Goal: Use online tool/utility: Utilize a website feature to perform a specific function

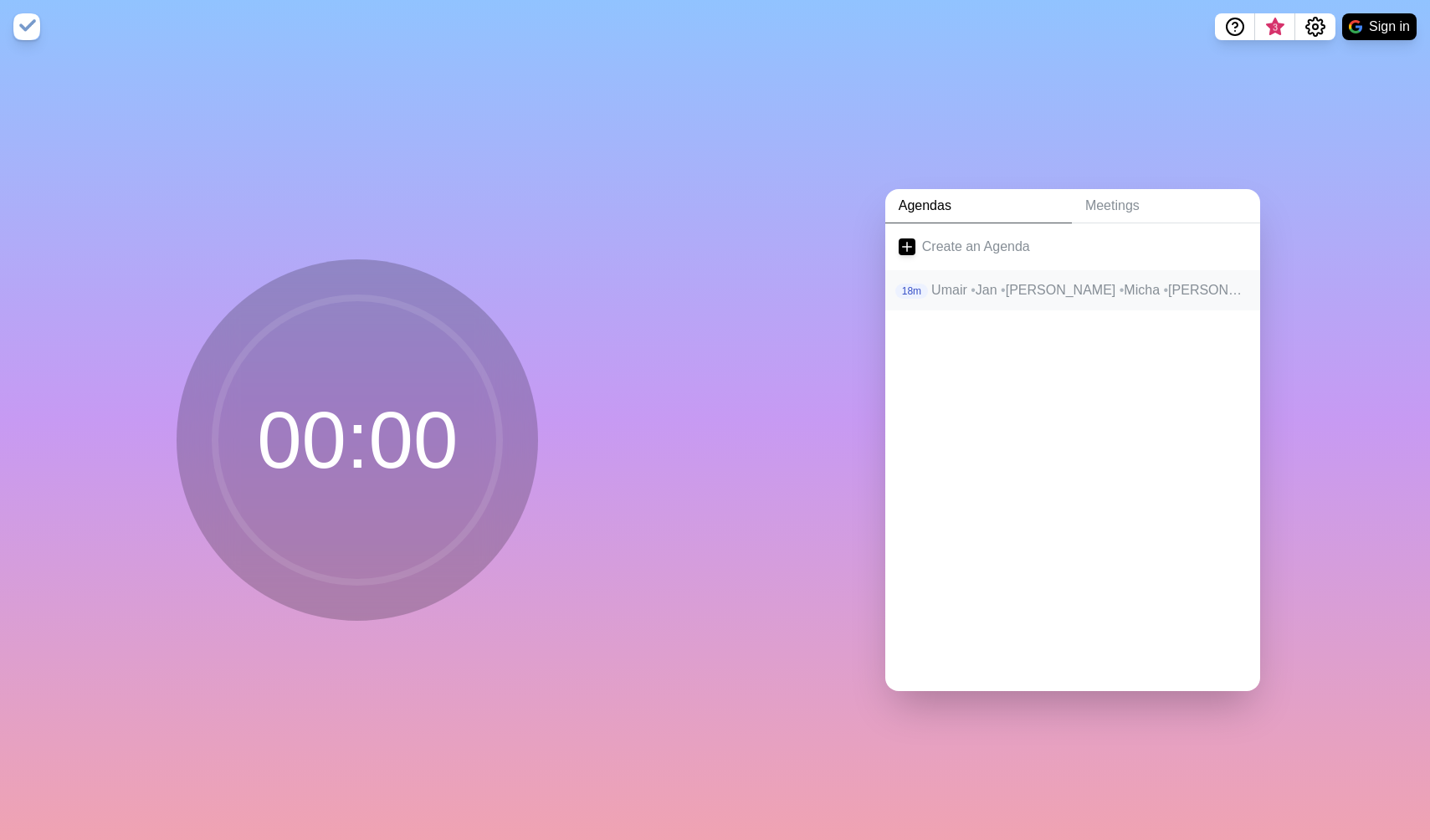
click at [996, 289] on p "Umair • Jan • Alex • Micha • [PERSON_NAME]" at bounding box center [1089, 290] width 315 height 20
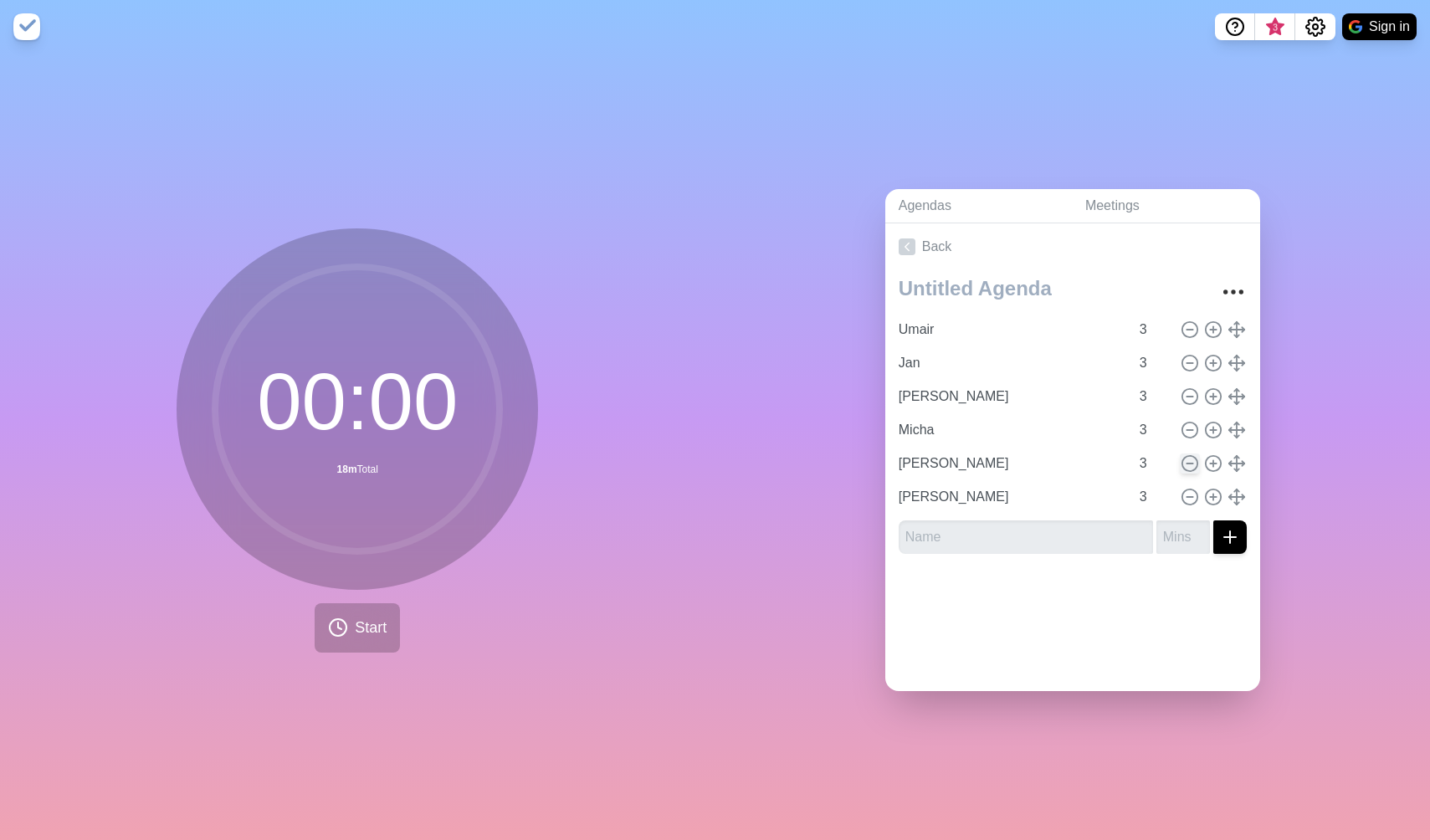
click at [1191, 460] on icon at bounding box center [1190, 464] width 18 height 18
type input "[PERSON_NAME]"
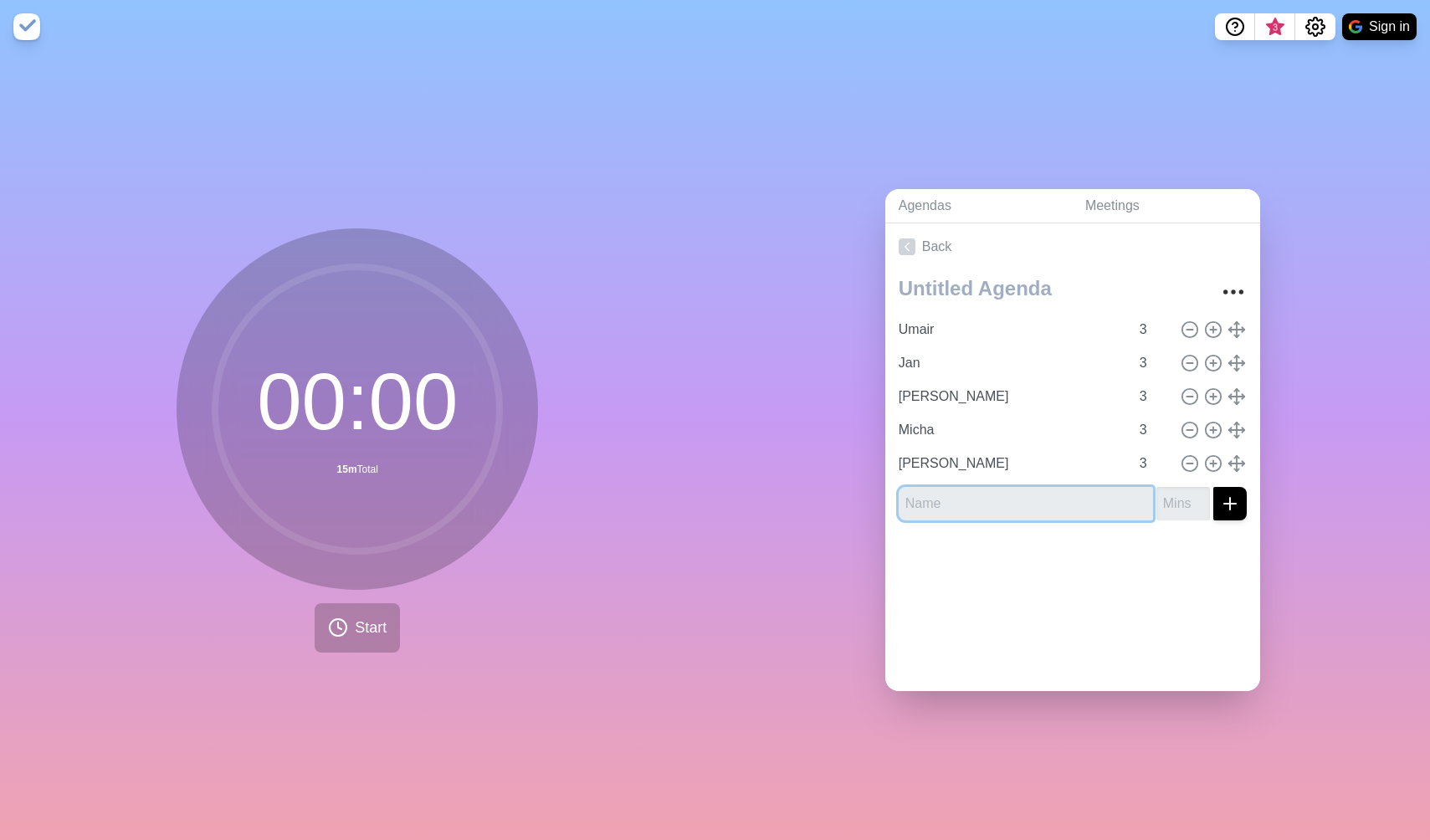
click at [1089, 500] on input "text" at bounding box center [1025, 504] width 254 height 34
type input "[PERSON_NAME]"
click at [1183, 500] on input "number" at bounding box center [1183, 504] width 54 height 34
type input "3"
click at [1225, 508] on icon "submit" at bounding box center [1230, 504] width 20 height 20
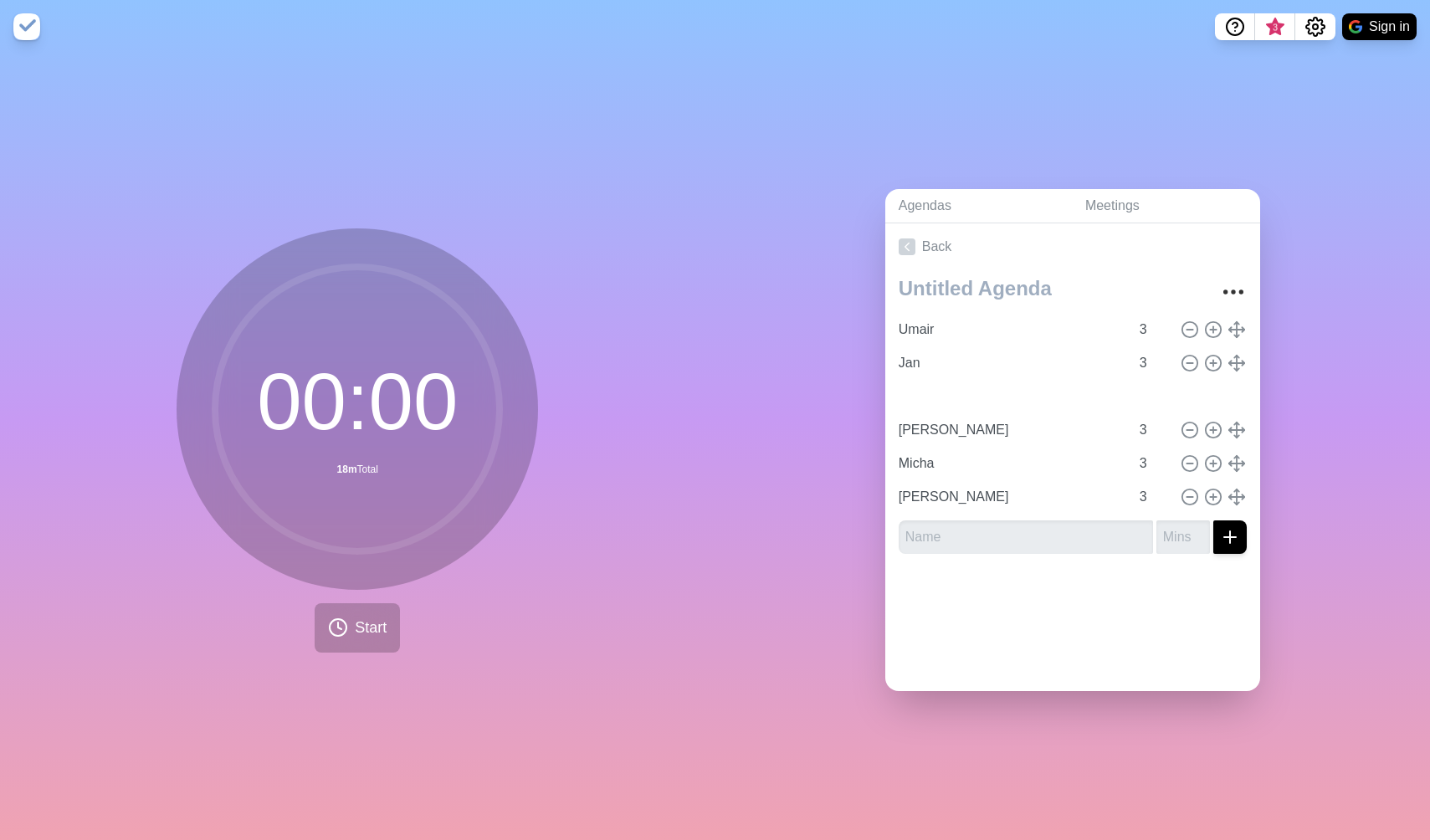
type input "[PERSON_NAME]"
type input "Micha"
type input "[PERSON_NAME]"
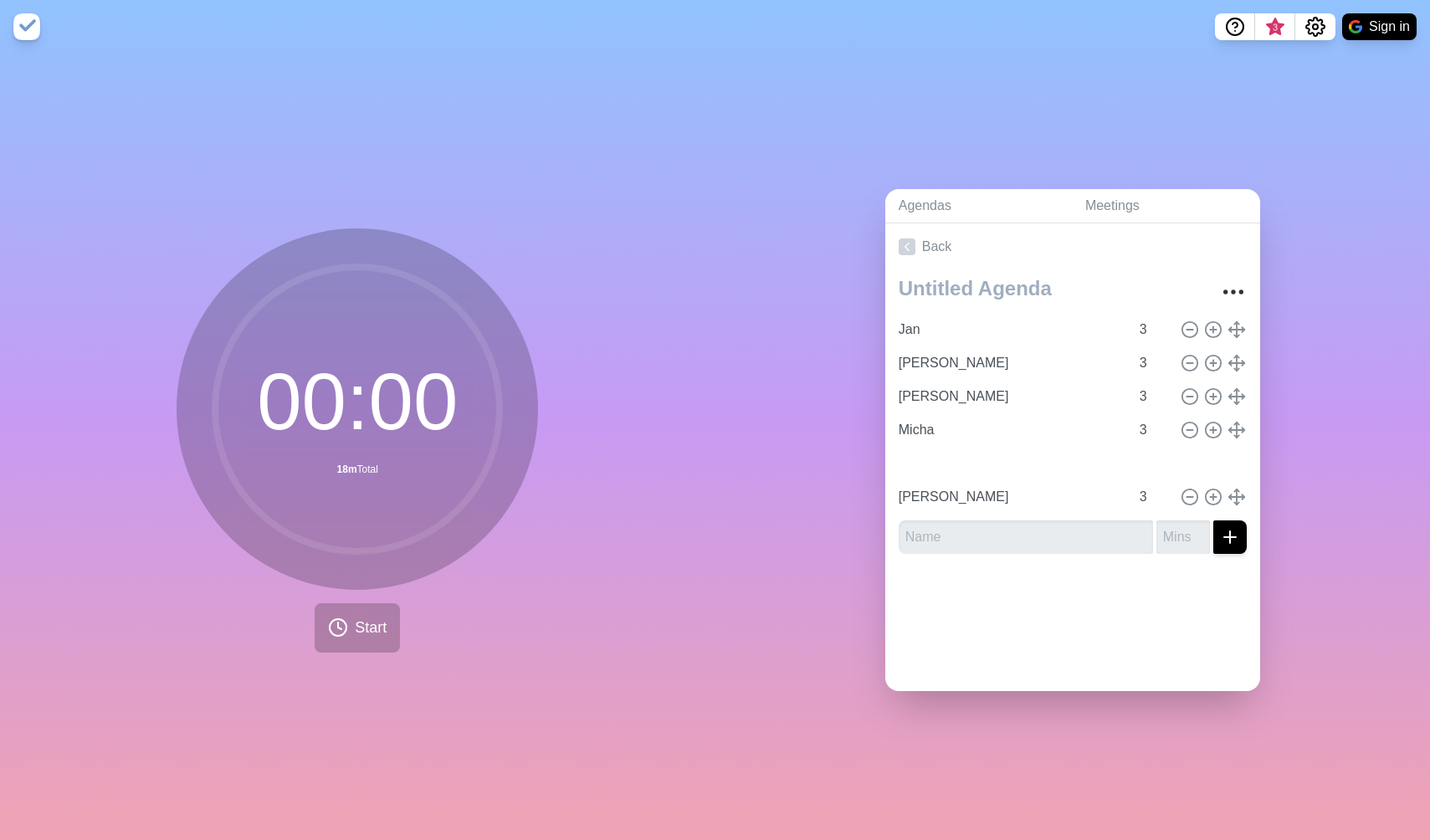
type input "[PERSON_NAME]"
type input "Micha"
type input "Umair"
type input "Jan"
click at [357, 630] on span "Start" at bounding box center [371, 627] width 32 height 23
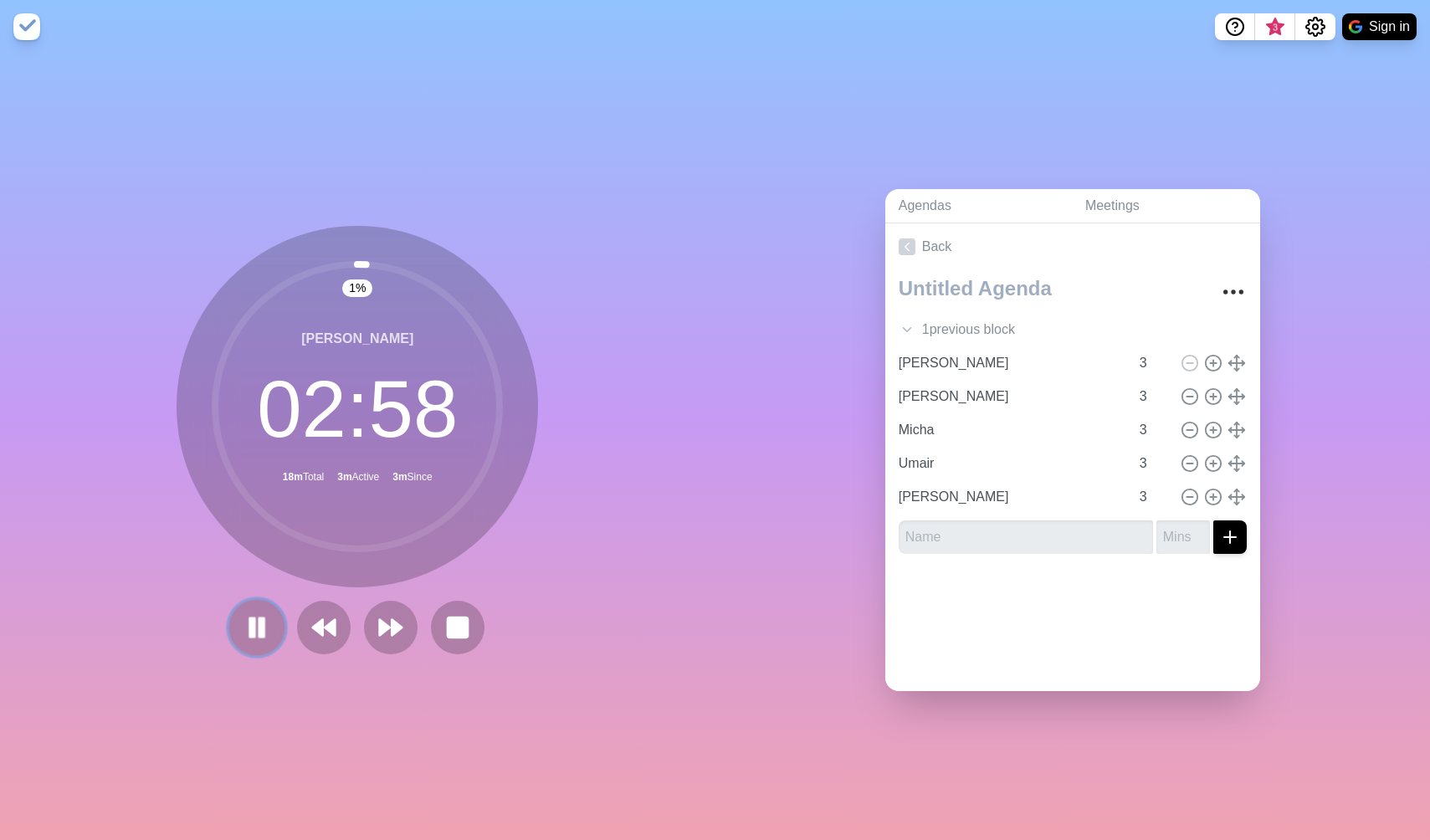
click at [247, 612] on button at bounding box center [257, 626] width 56 height 56
click at [247, 612] on button at bounding box center [257, 627] width 54 height 54
click at [257, 620] on icon at bounding box center [257, 627] width 29 height 29
click at [257, 620] on icon at bounding box center [257, 627] width 27 height 27
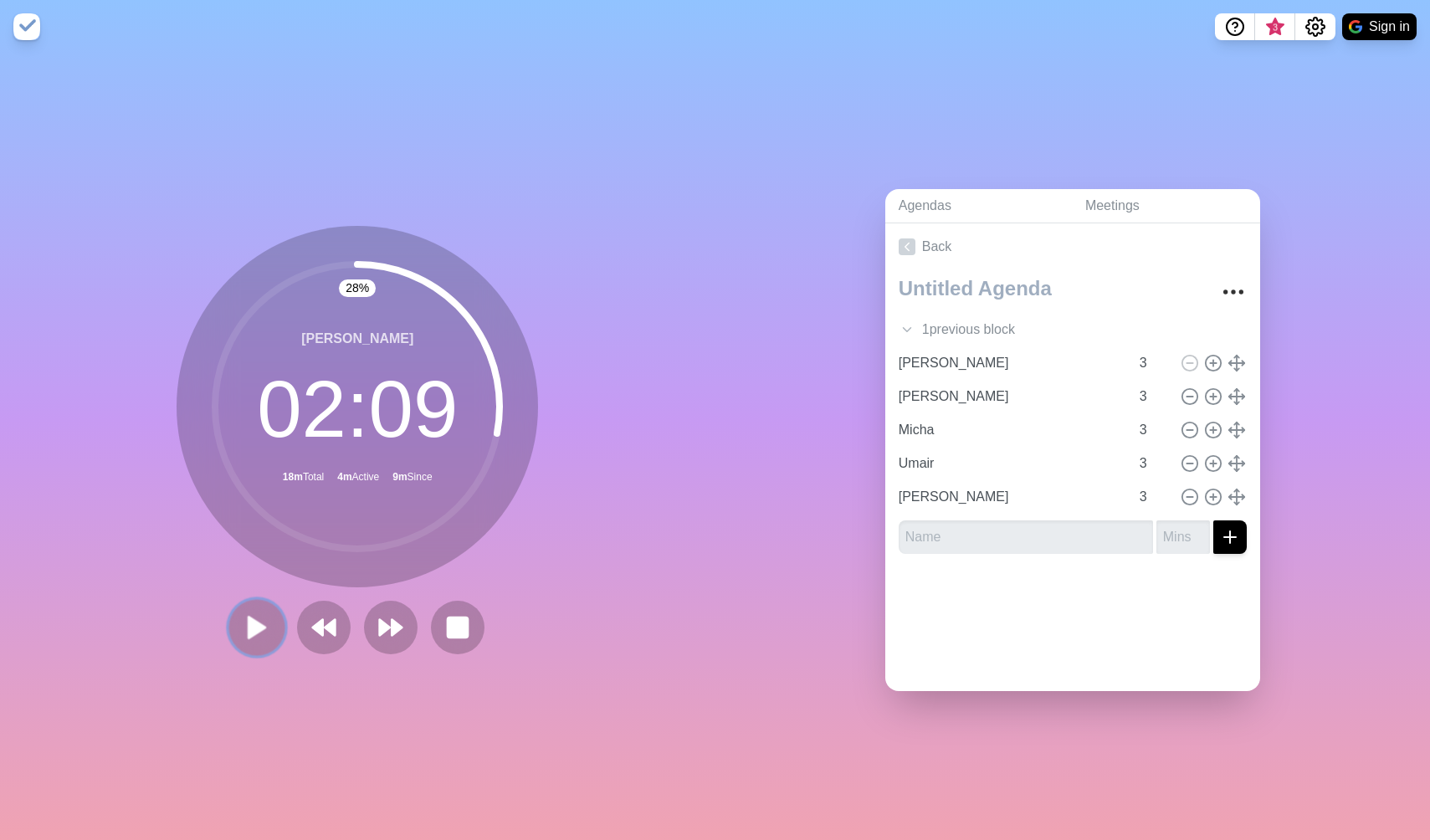
click at [258, 625] on polygon at bounding box center [257, 626] width 17 height 21
click at [399, 620] on icon at bounding box center [391, 627] width 29 height 29
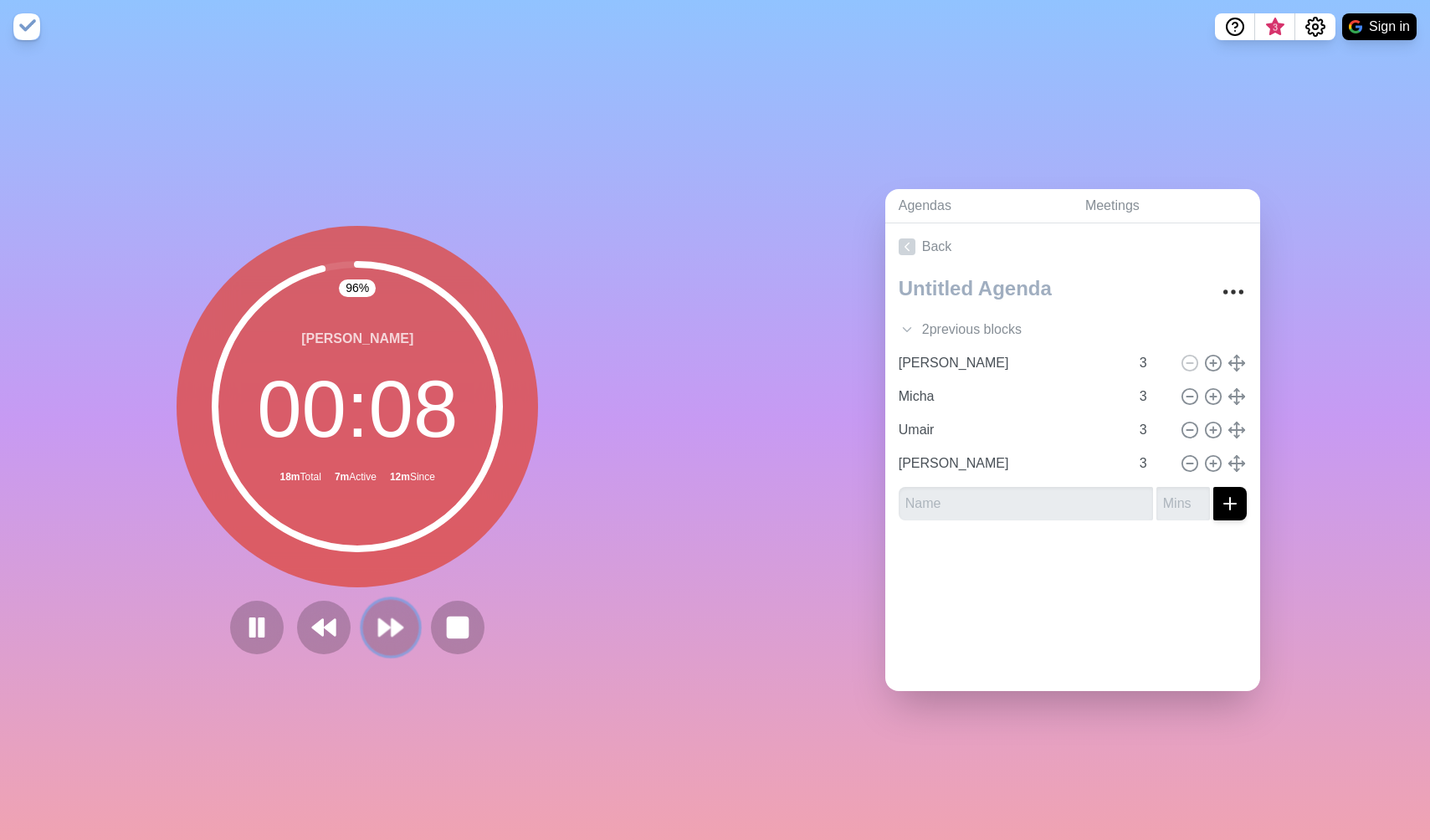
click at [398, 614] on icon at bounding box center [391, 627] width 29 height 29
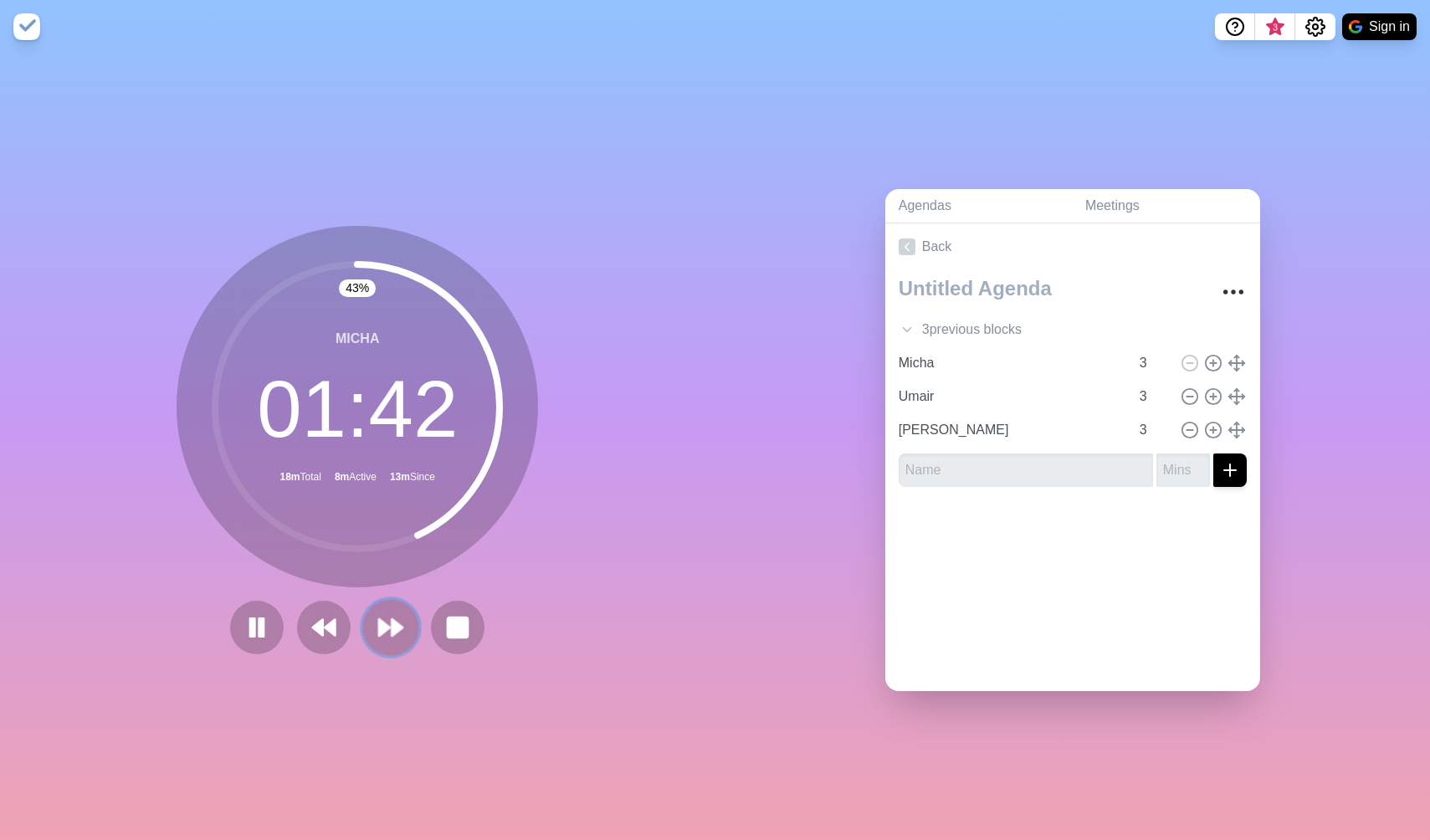
click at [393, 620] on polygon at bounding box center [398, 627] width 11 height 17
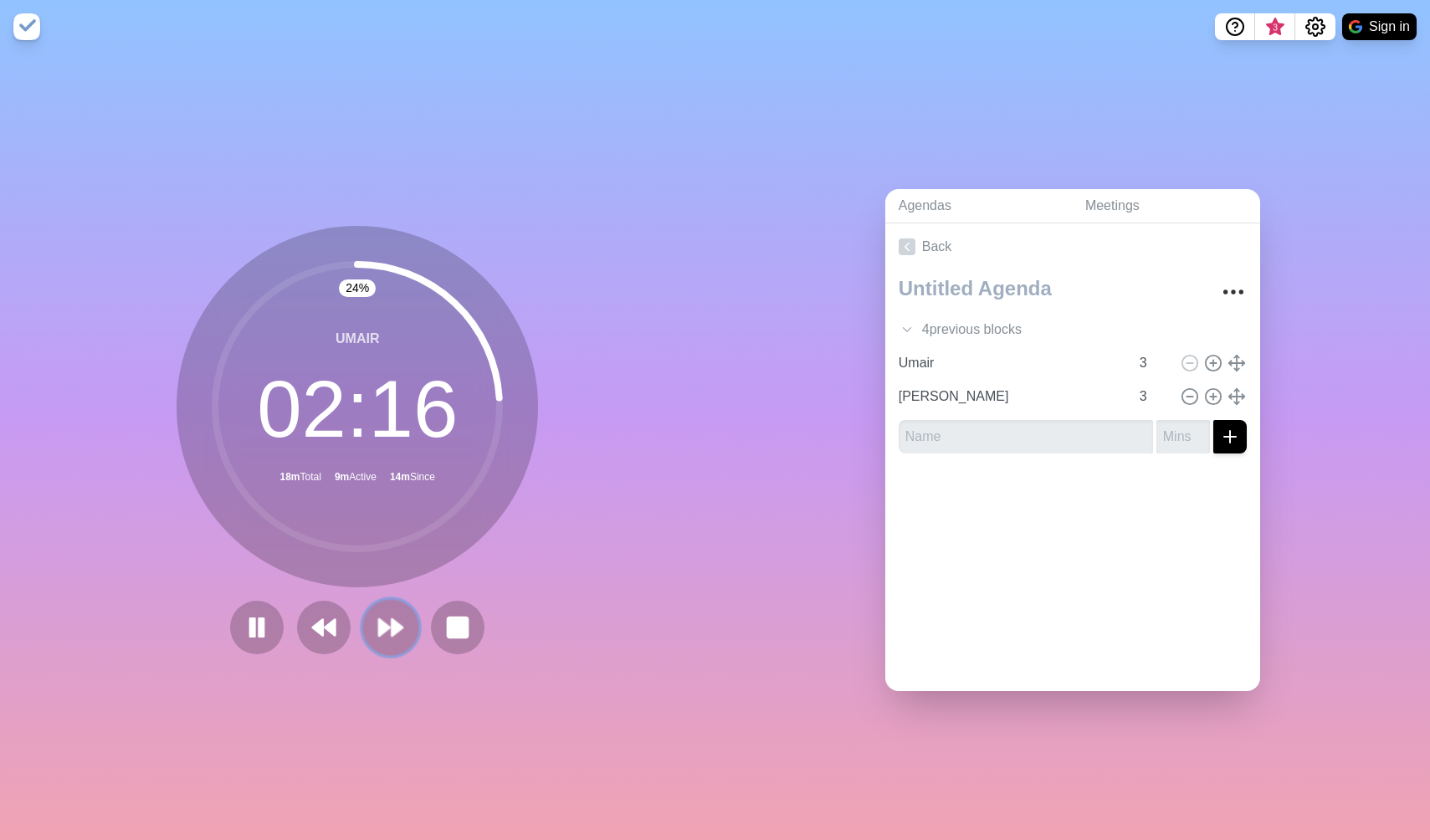
click at [393, 620] on polygon at bounding box center [398, 627] width 11 height 17
